Goal: Navigation & Orientation: Find specific page/section

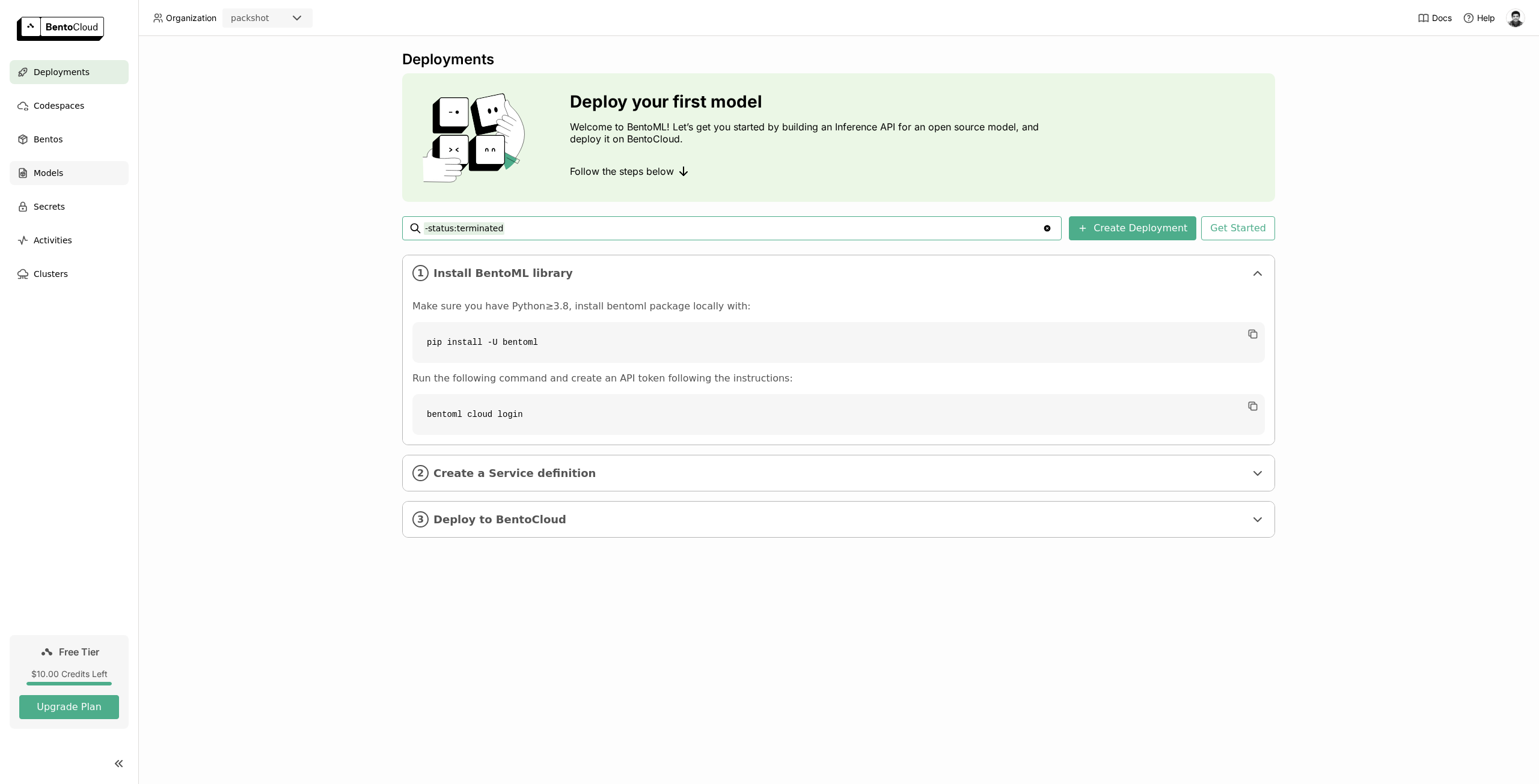
click at [53, 170] on span "Models" at bounding box center [48, 173] width 29 height 15
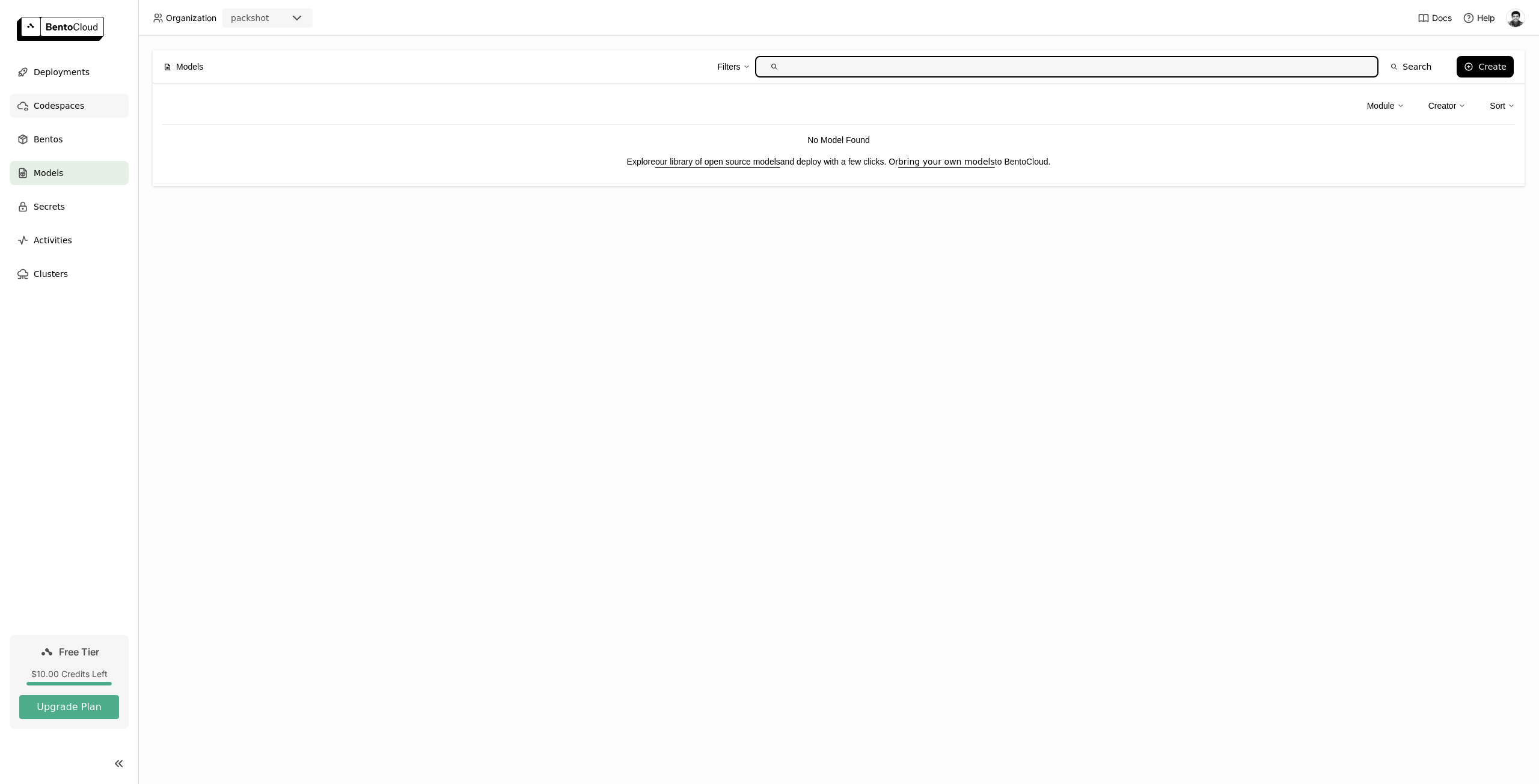
click at [60, 114] on div "Codespaces" at bounding box center [69, 106] width 119 height 24
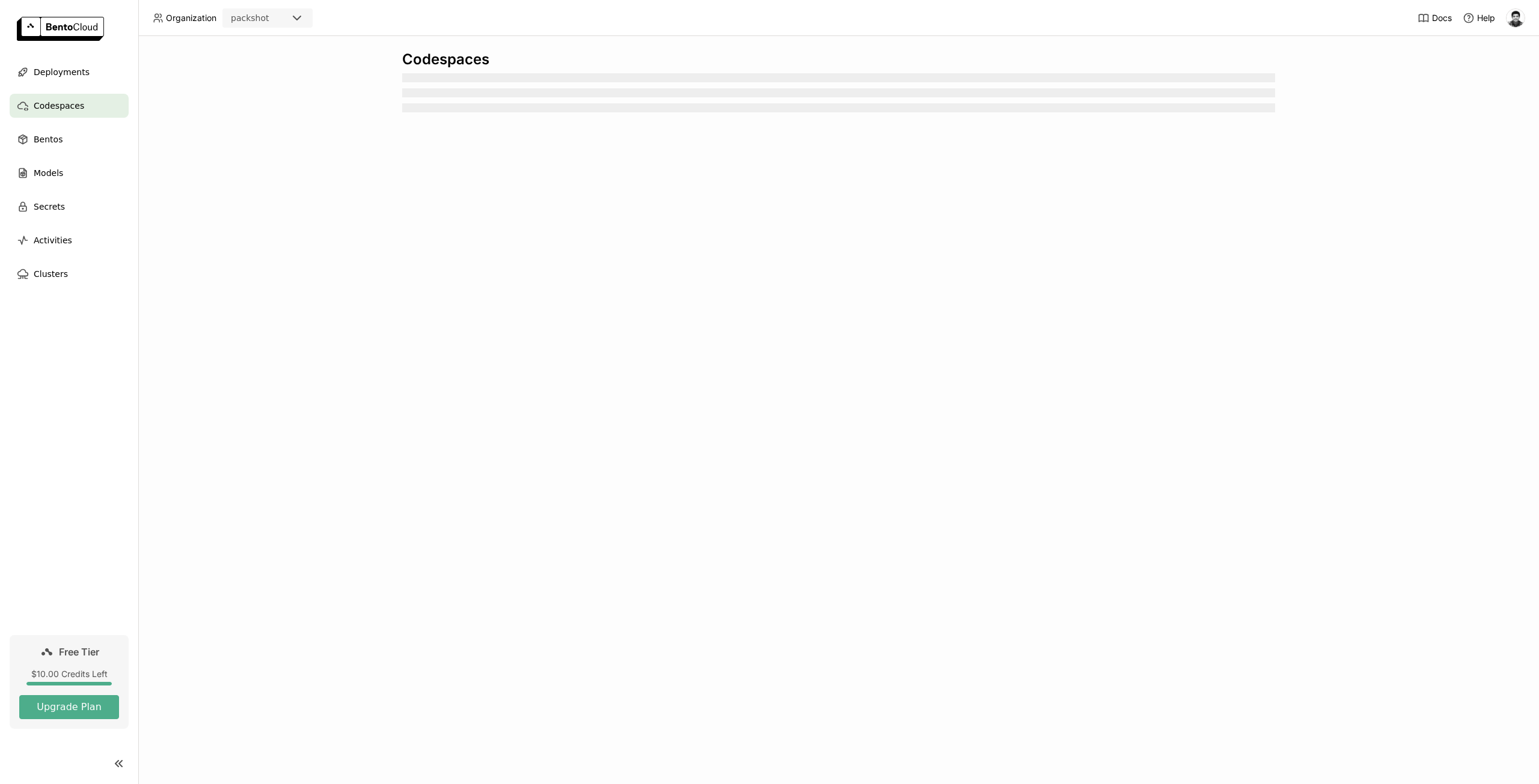
click at [37, 28] on img at bounding box center [60, 29] width 87 height 24
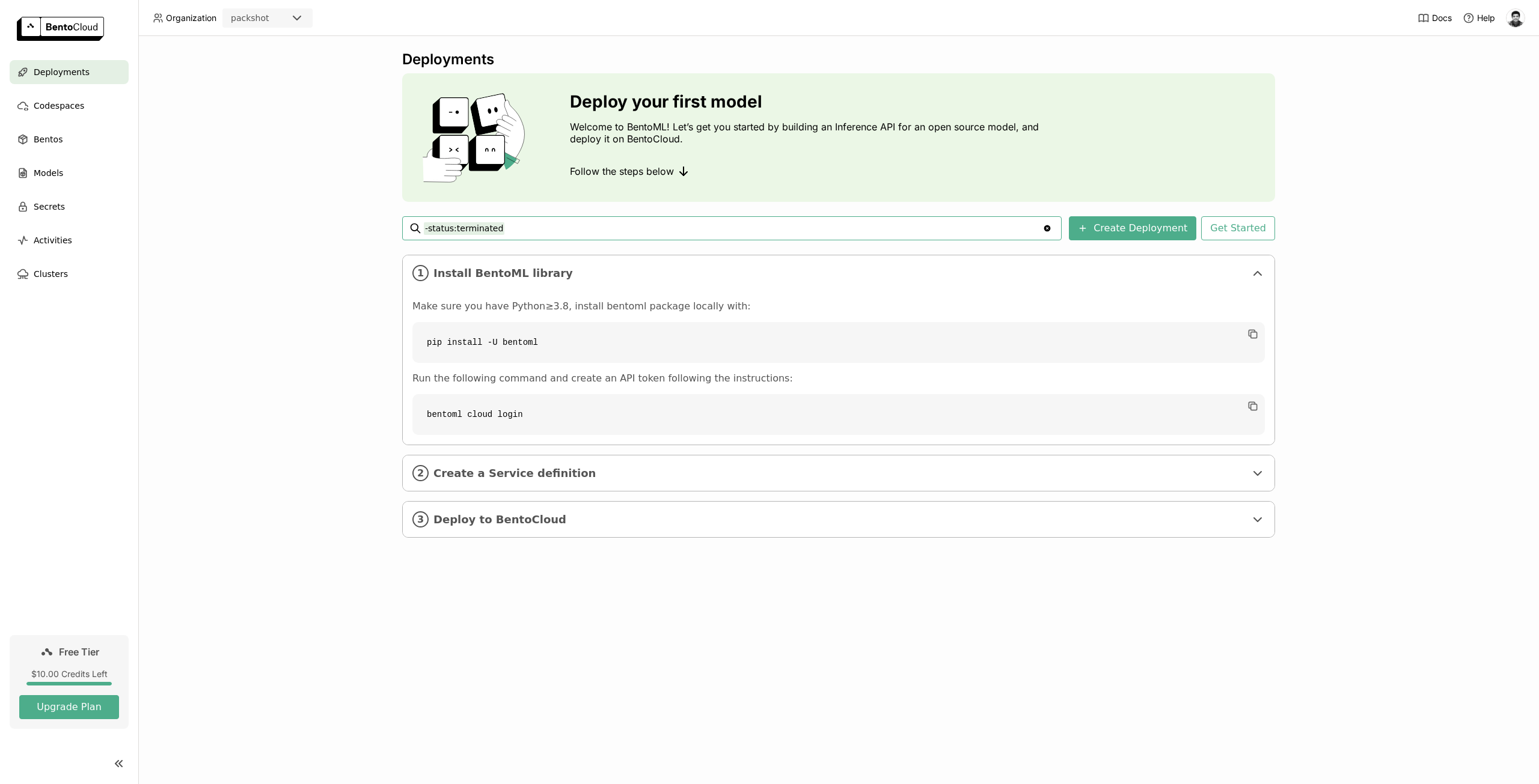
click at [1419, 26] on div "Docs Help" at bounding box center [1471, 17] width 108 height 35
click at [1426, 24] on div "Docs Help" at bounding box center [1471, 17] width 108 height 35
click at [1437, 14] on span "Docs" at bounding box center [1442, 18] width 20 height 11
